Goal: Information Seeking & Learning: Learn about a topic

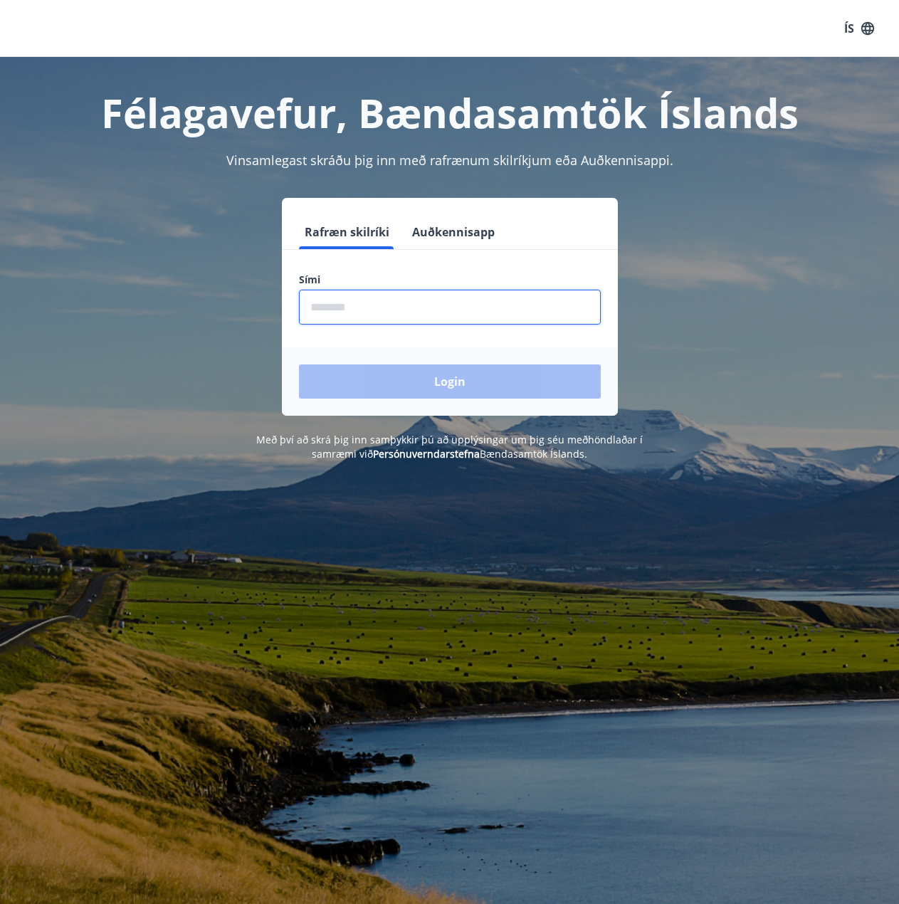
click at [345, 303] on input "phone" at bounding box center [450, 307] width 302 height 35
type input "********"
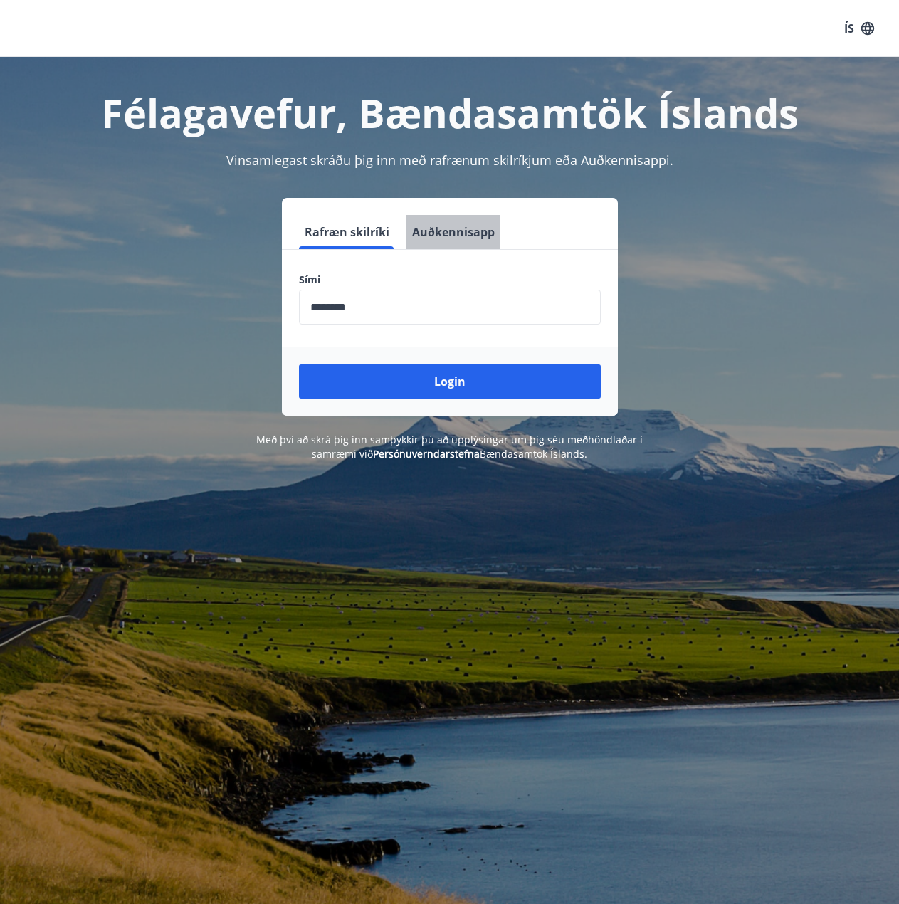
click at [439, 224] on button "Auðkennisapp" at bounding box center [453, 232] width 94 height 34
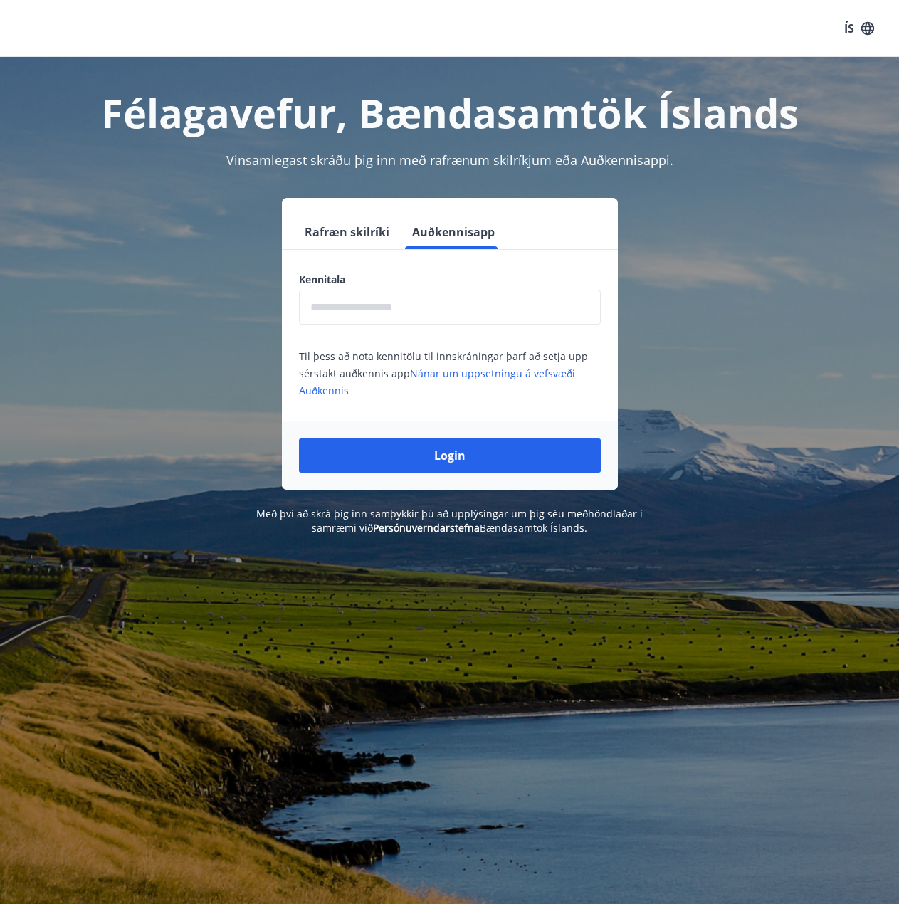
click at [340, 307] on input "text" at bounding box center [450, 307] width 302 height 35
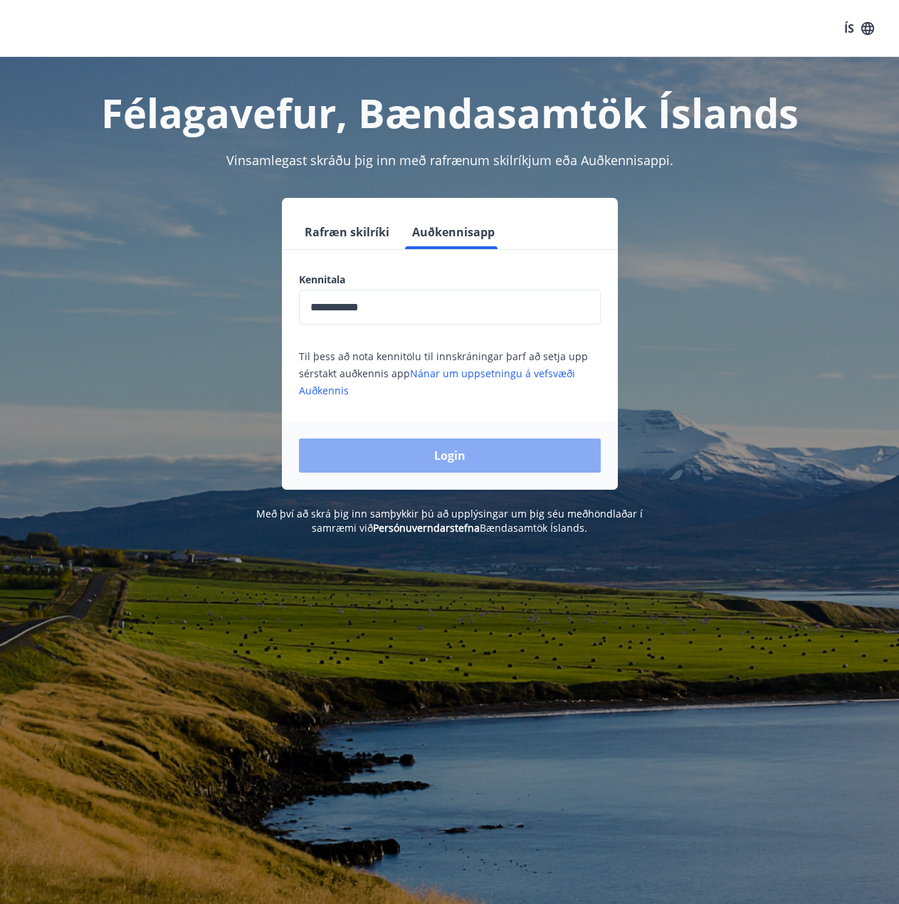
click at [431, 453] on button "Login" at bounding box center [450, 456] width 302 height 34
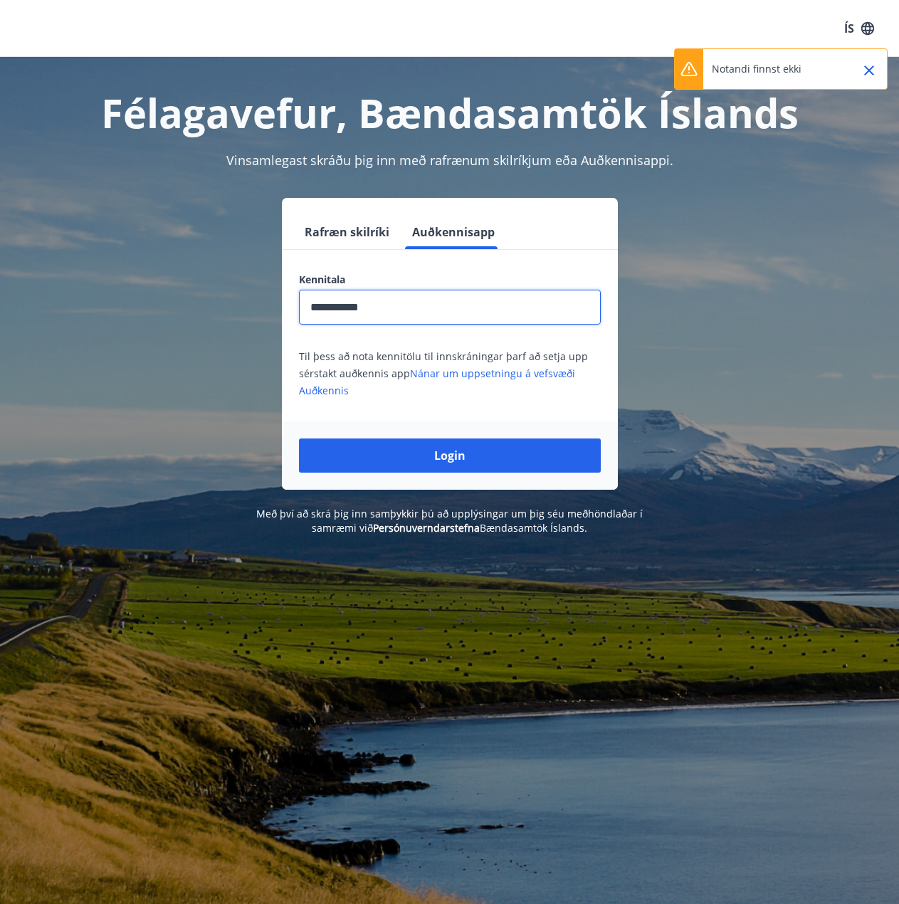
click at [394, 313] on input "**********" at bounding box center [450, 307] width 302 height 35
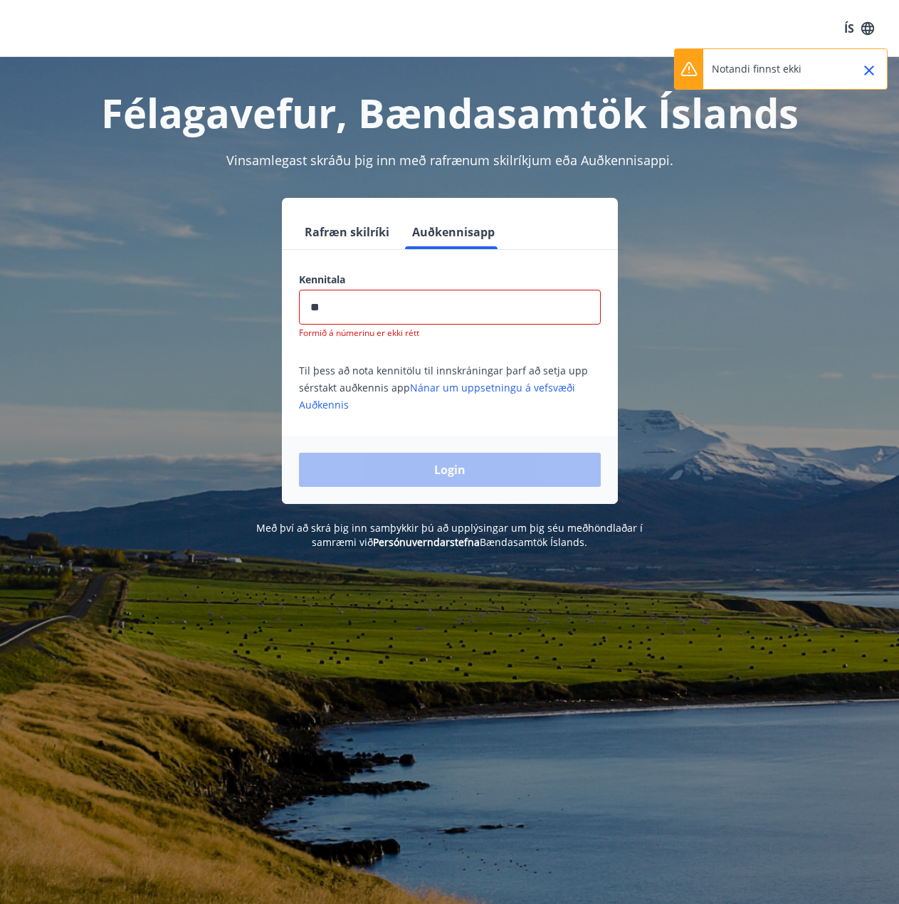
type input "*"
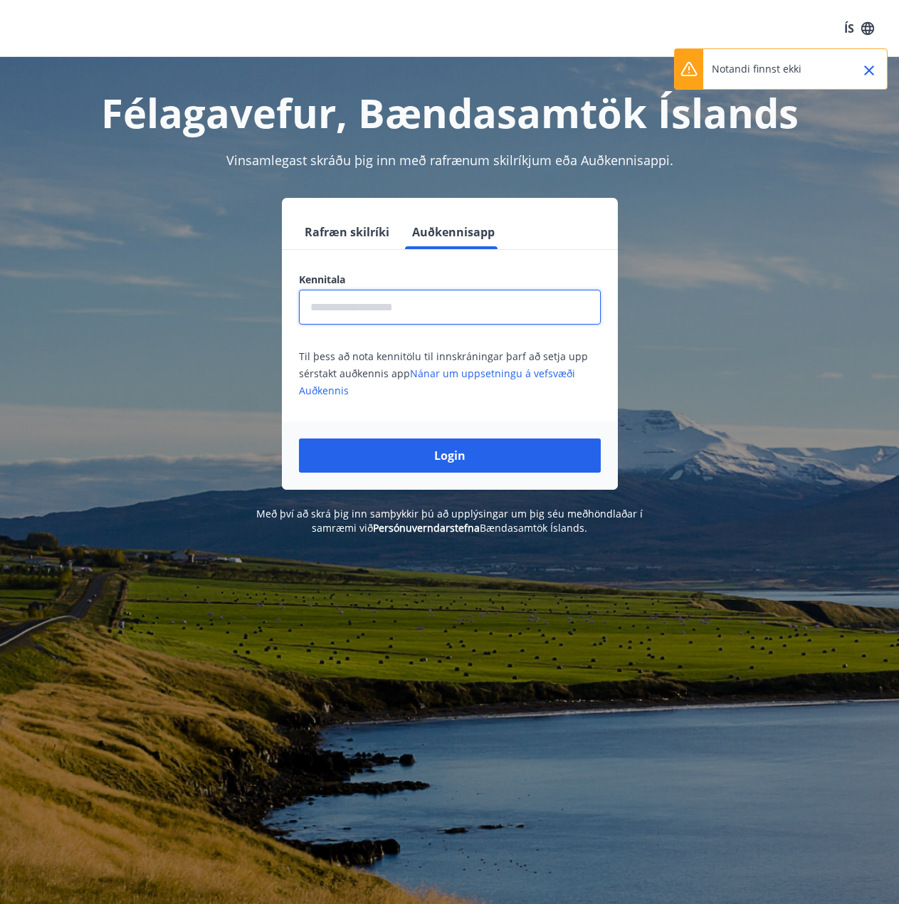
type input "*"
type input "**********"
click at [299, 439] on button "Login" at bounding box center [450, 456] width 302 height 34
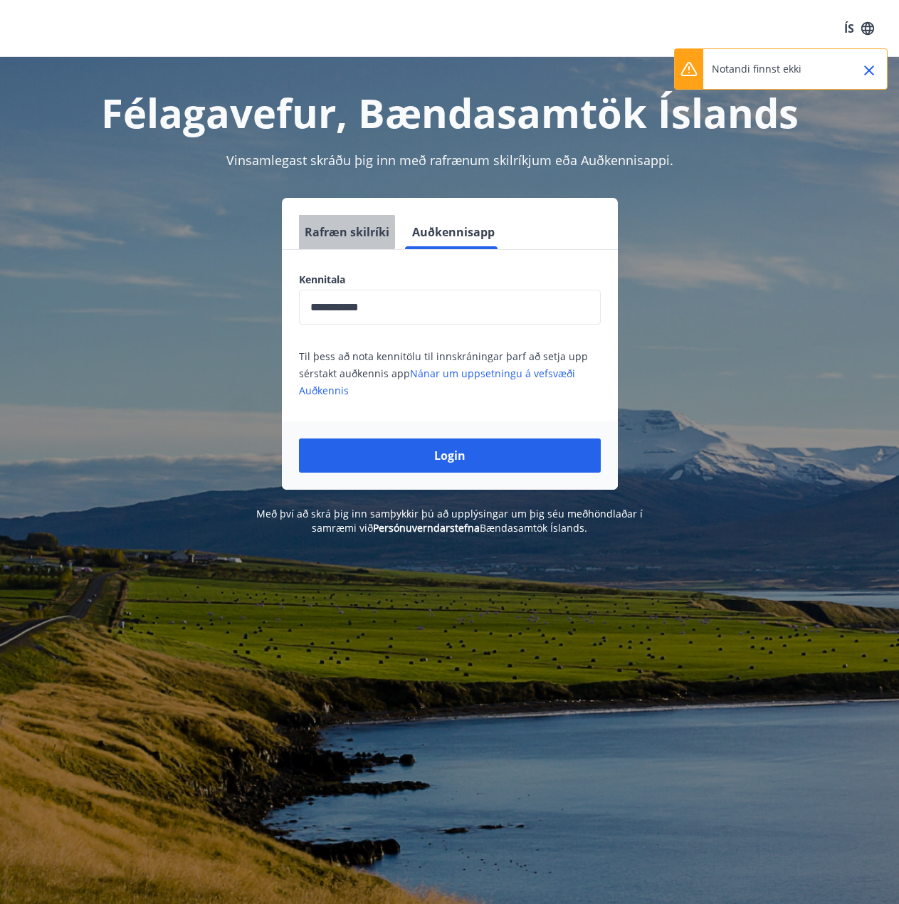
click at [340, 232] on button "Rafræn skilríki" at bounding box center [347, 232] width 96 height 34
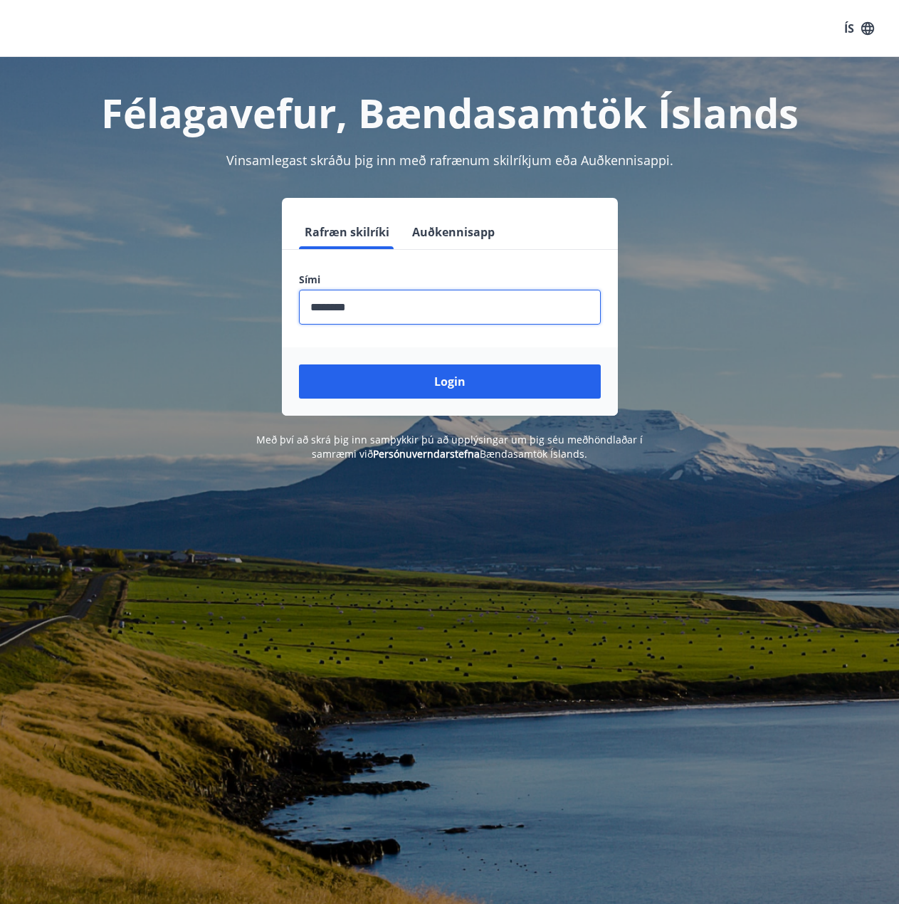
drag, startPoint x: 369, startPoint y: 312, endPoint x: 290, endPoint y: 308, distance: 79.8
click at [290, 308] on div "Sími ​" at bounding box center [450, 299] width 336 height 52
click at [334, 308] on input "phone" at bounding box center [450, 307] width 302 height 35
type input "********"
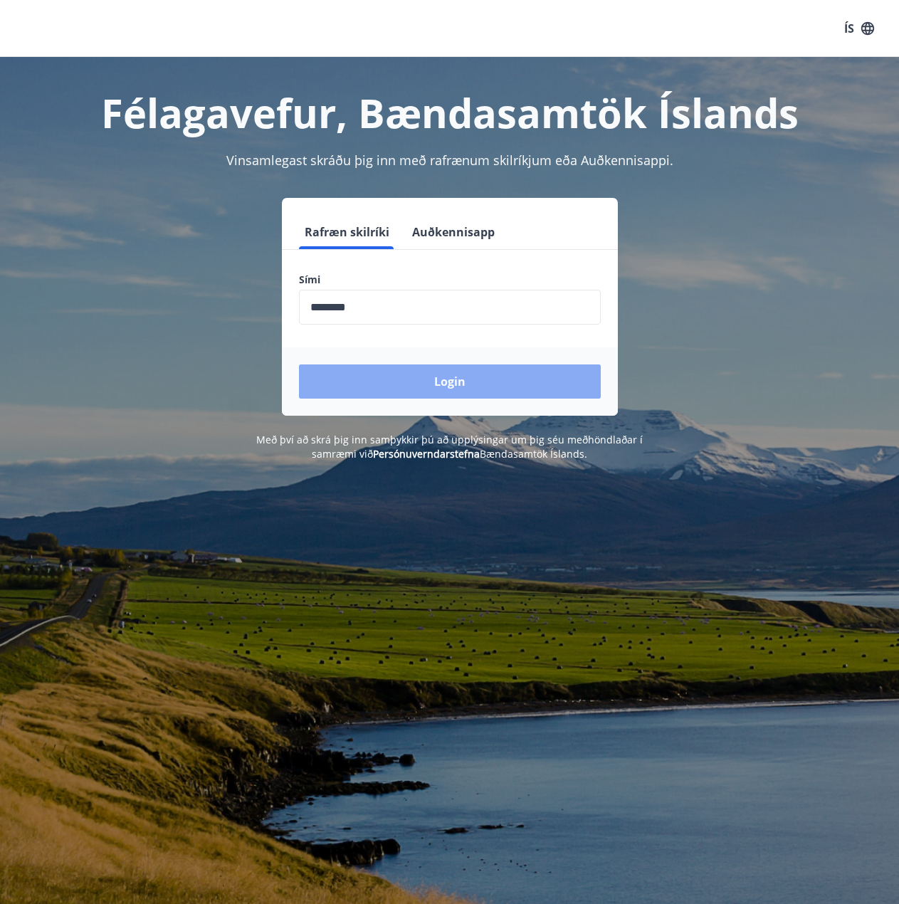
click at [478, 379] on button "Login" at bounding box center [450, 381] width 302 height 34
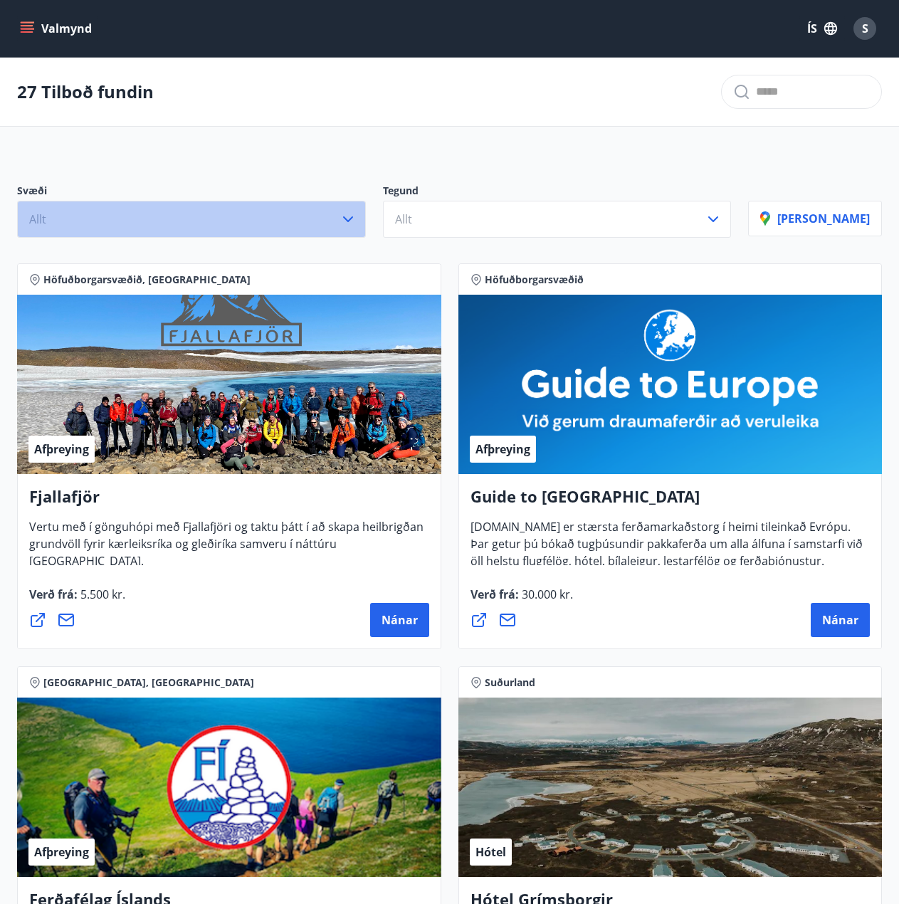
click at [357, 215] on icon "button" at bounding box center [348, 219] width 17 height 17
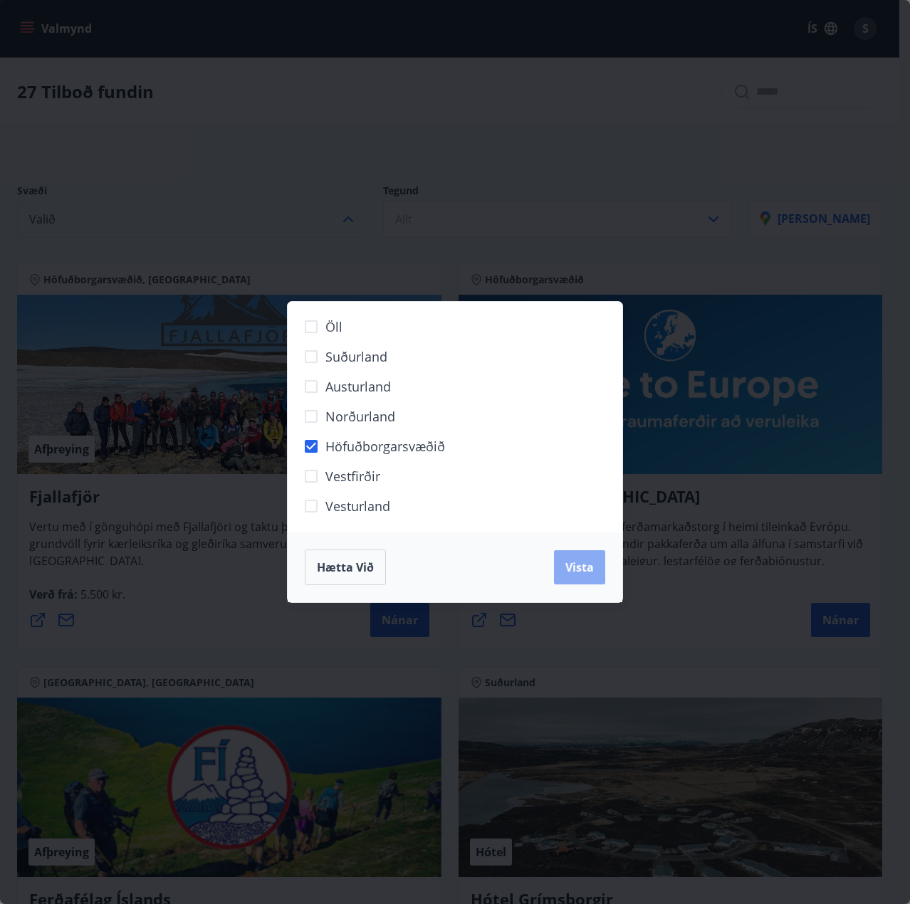
click at [590, 574] on span "Vista" at bounding box center [579, 568] width 28 height 16
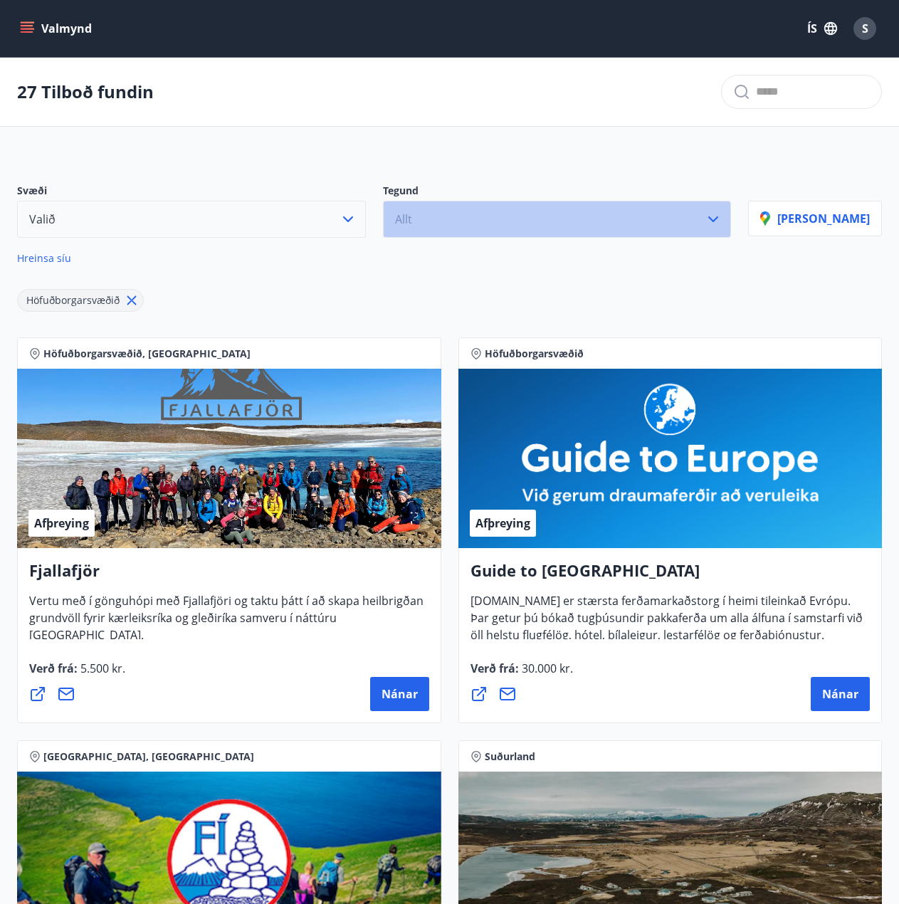
click at [517, 222] on button "Allt" at bounding box center [557, 219] width 349 height 37
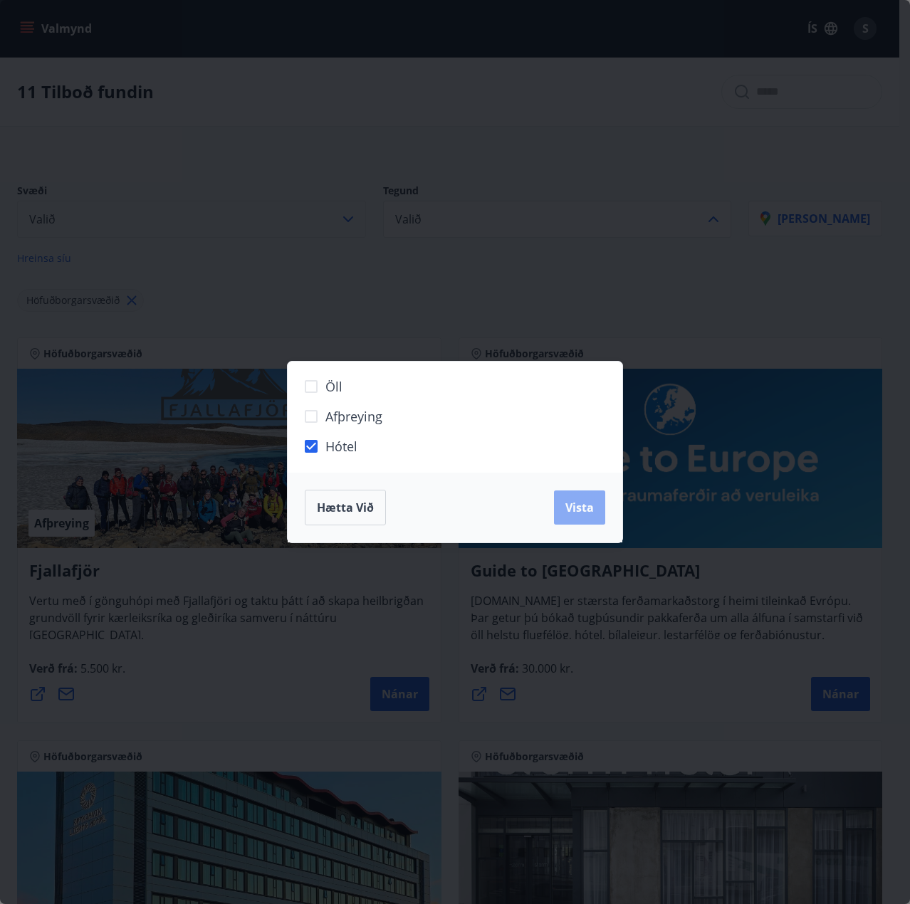
click at [589, 502] on span "Vista" at bounding box center [579, 508] width 28 height 16
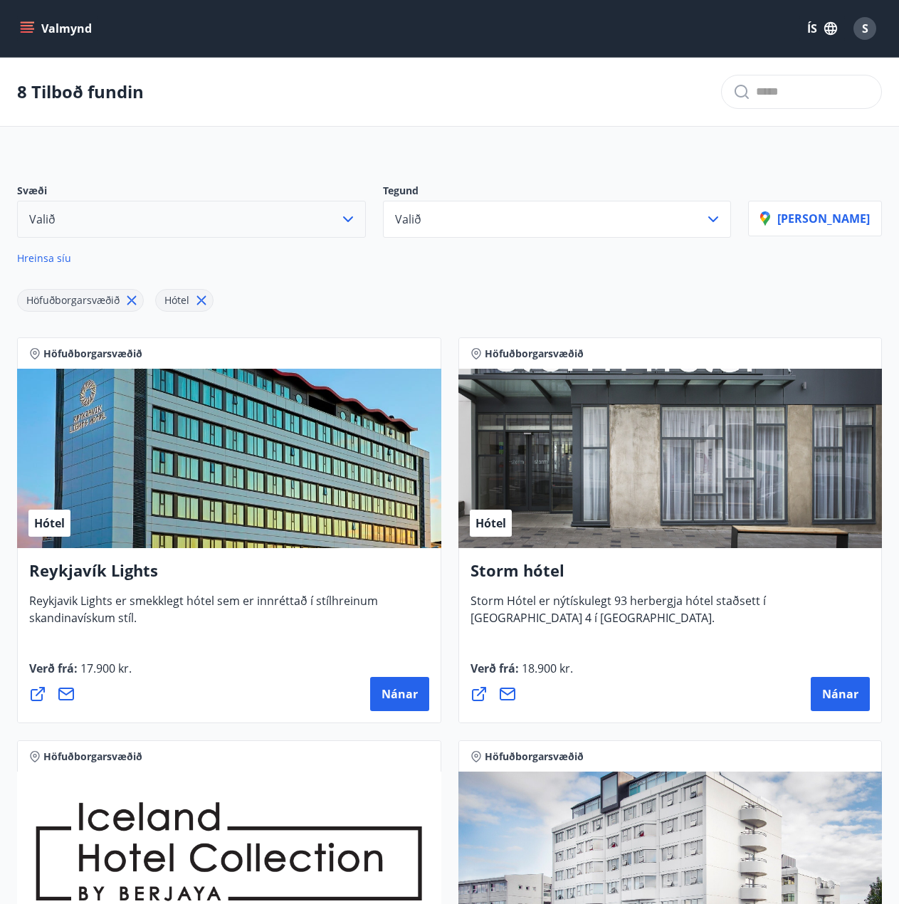
click at [23, 26] on icon "menu" at bounding box center [27, 25] width 13 height 1
click at [398, 63] on div "8 Tilboð fundin" at bounding box center [449, 92] width 899 height 69
click at [26, 23] on icon "menu" at bounding box center [29, 22] width 16 height 1
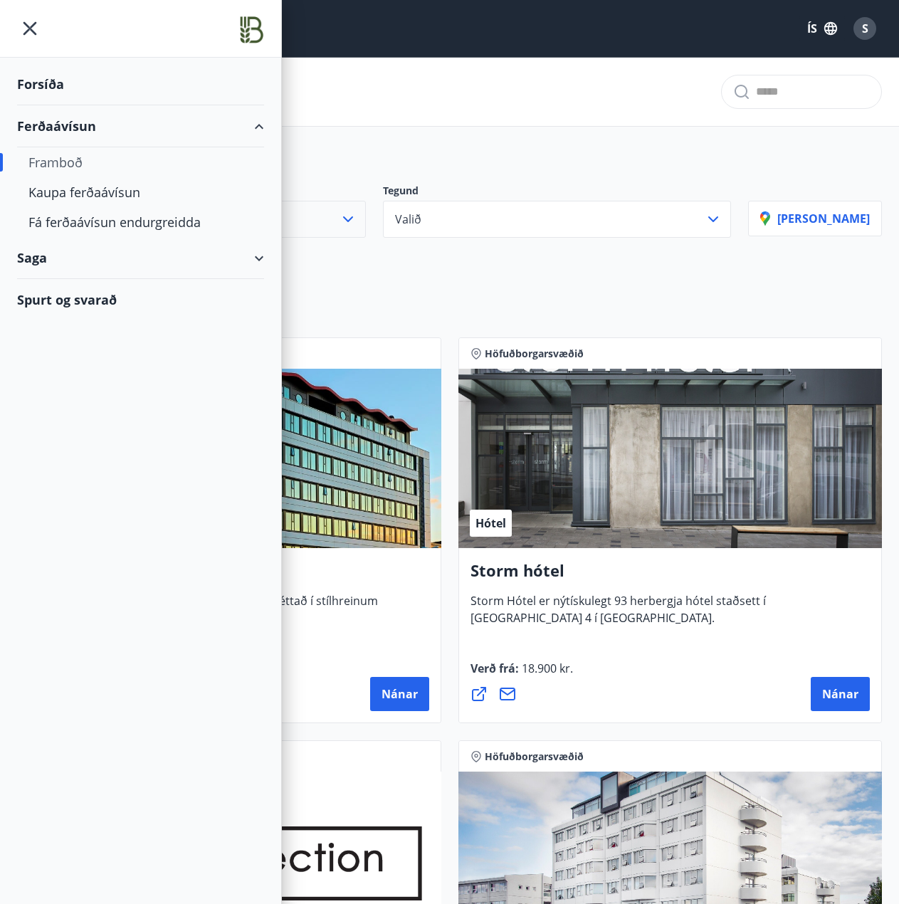
click at [47, 294] on div "Spurt og svarað" at bounding box center [140, 299] width 247 height 41
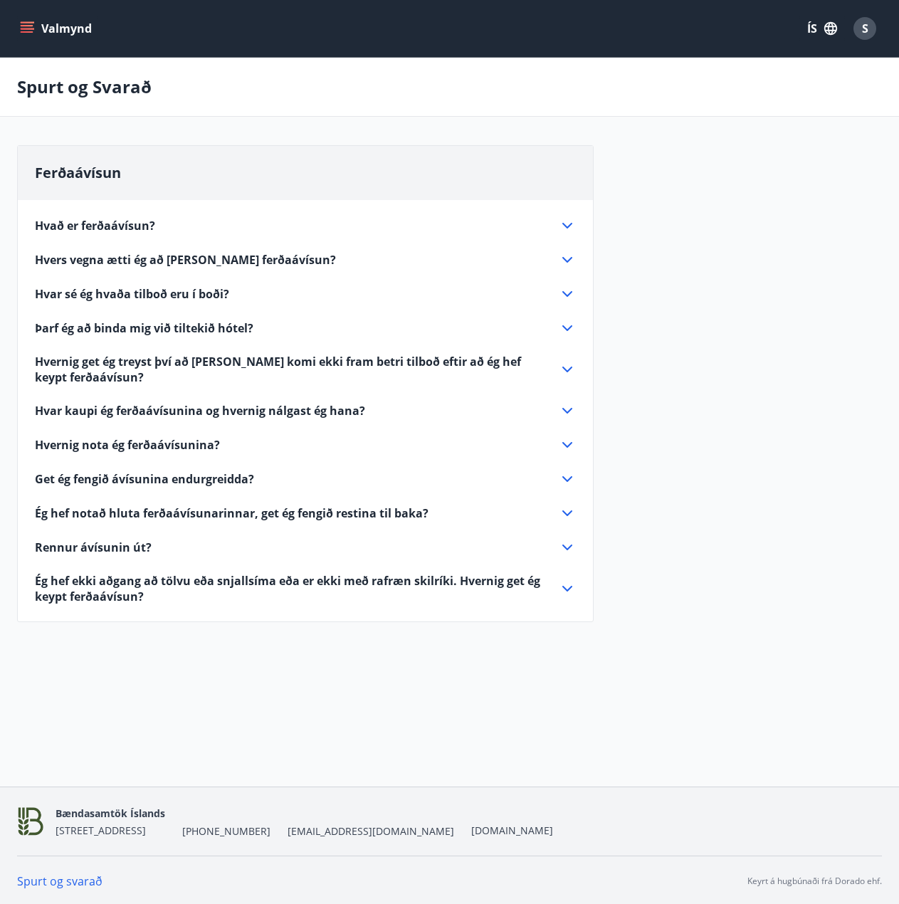
click at [565, 368] on icon at bounding box center [567, 369] width 17 height 17
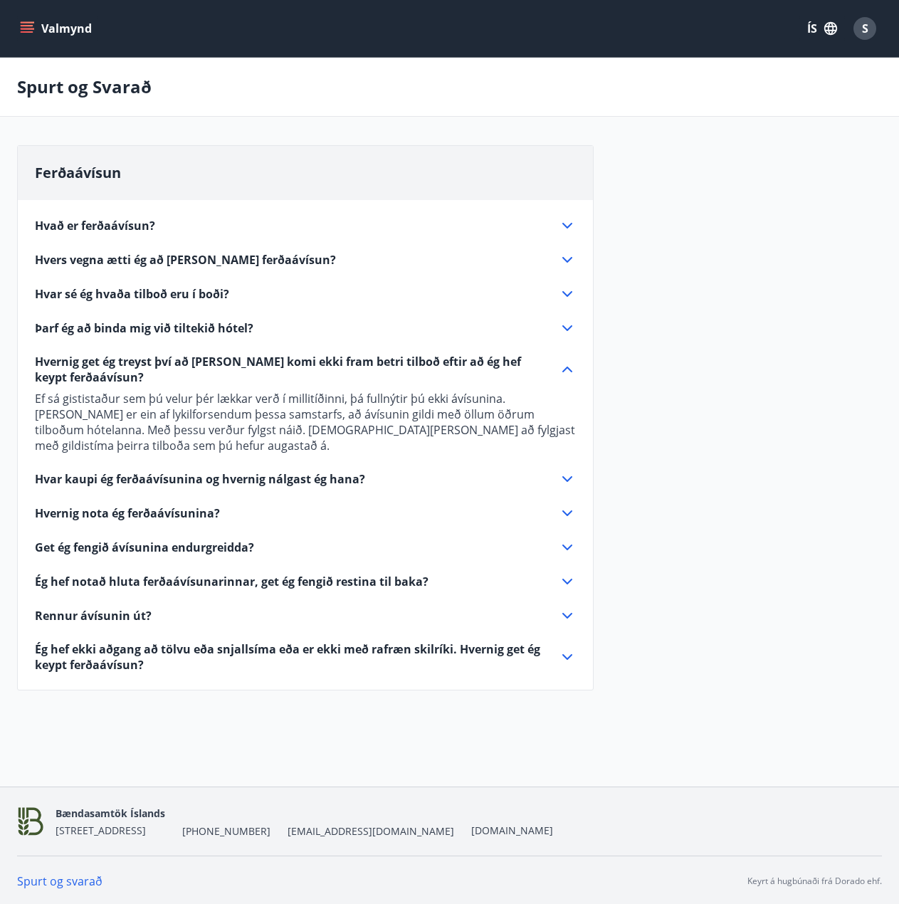
click at [568, 607] on icon at bounding box center [567, 615] width 17 height 17
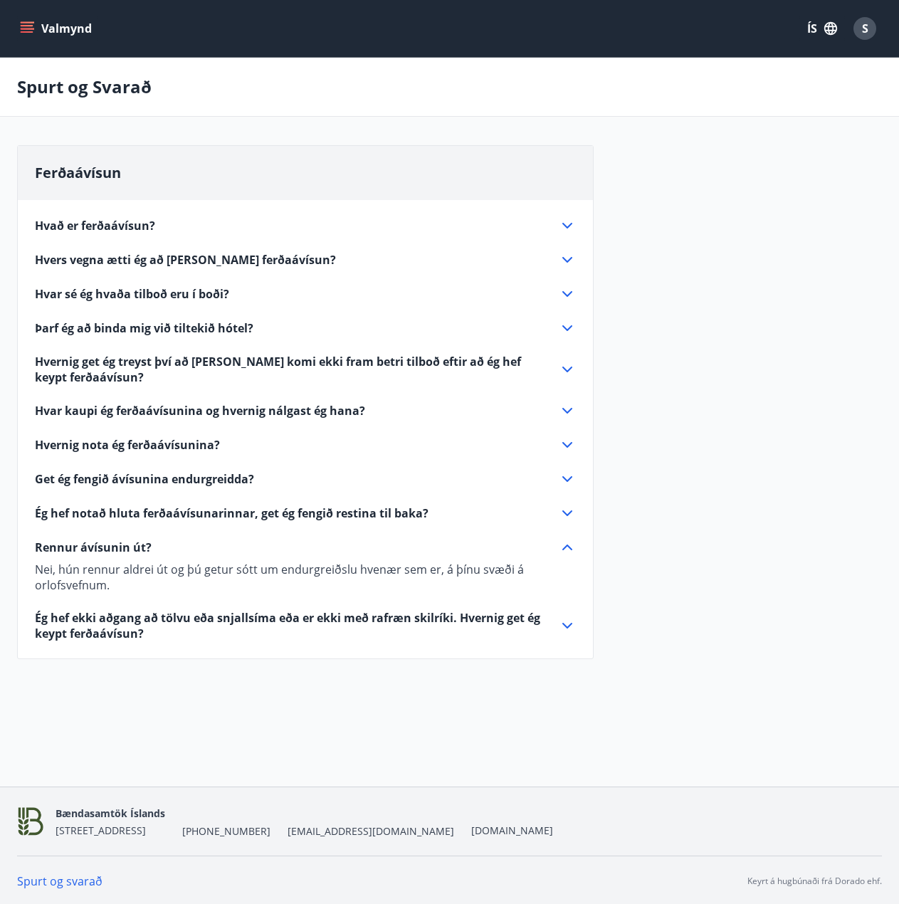
click at [562, 626] on icon at bounding box center [567, 625] width 17 height 17
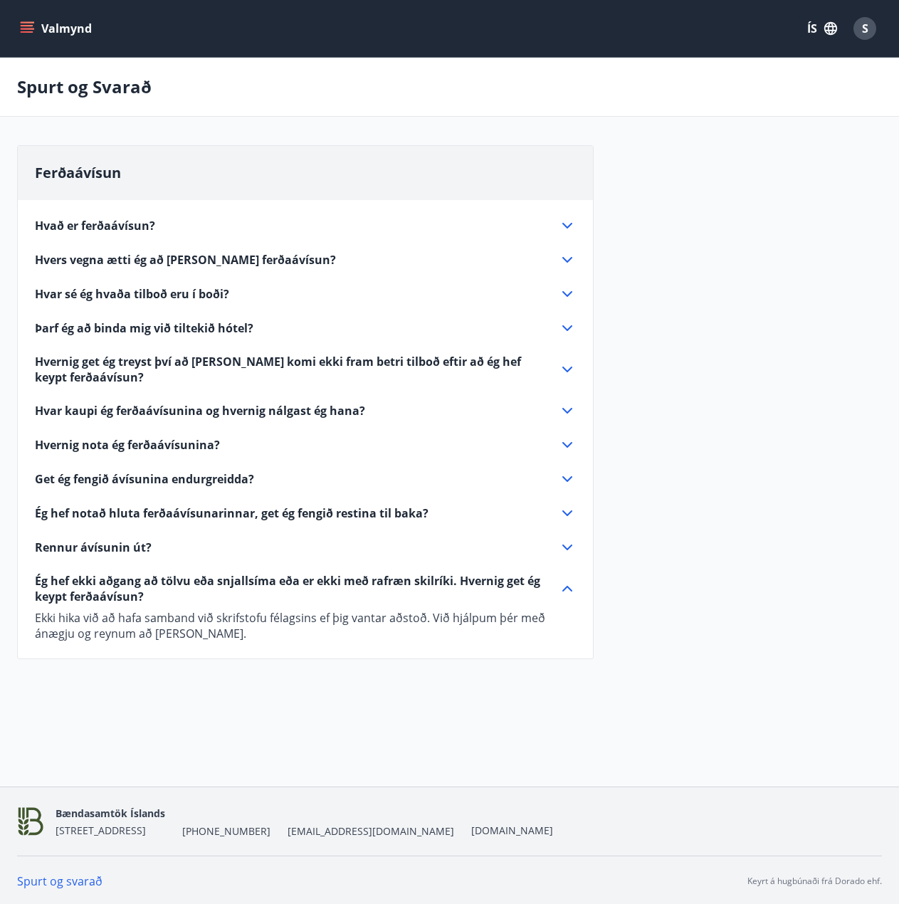
click at [138, 224] on span "Hvað er ferðaávísun?" at bounding box center [95, 226] width 120 height 16
